Goal: Transaction & Acquisition: Book appointment/travel/reservation

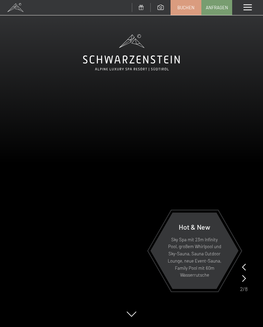
click at [245, 264] on icon at bounding box center [244, 266] width 4 height 7
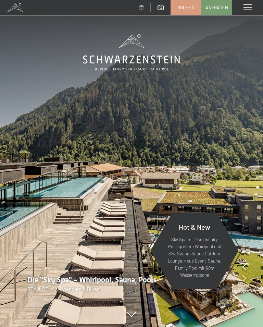
click at [248, 9] on span at bounding box center [247, 7] width 8 height 6
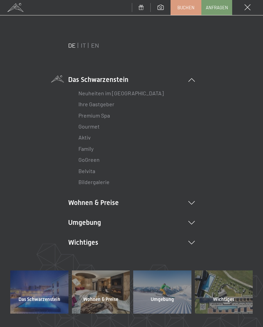
click at [193, 202] on icon at bounding box center [191, 202] width 7 height 3
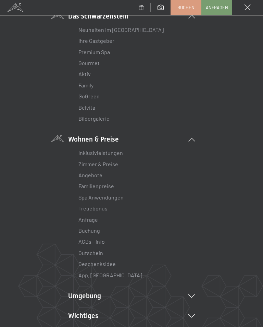
scroll to position [74, 0]
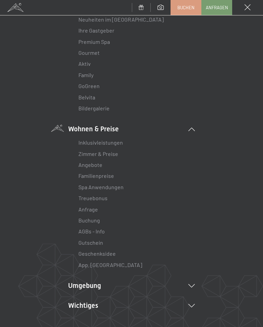
click at [112, 154] on link "Zimmer & Preise" at bounding box center [98, 153] width 40 height 7
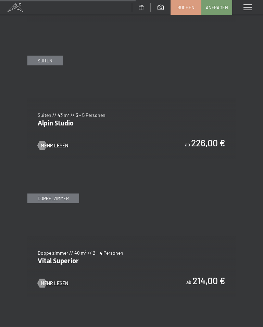
scroll to position [1325, 0]
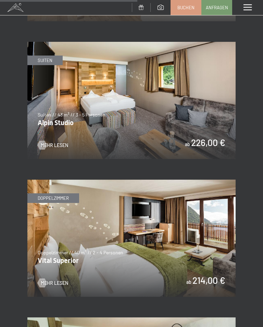
click at [112, 233] on img at bounding box center [131, 237] width 208 height 117
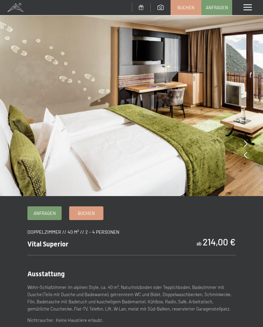
click at [249, 155] on img at bounding box center [131, 98] width 263 height 196
click at [247, 142] on icon at bounding box center [246, 143] width 4 height 7
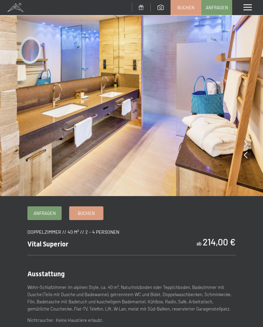
click at [248, 156] on img at bounding box center [131, 98] width 263 height 196
